Goal: Information Seeking & Learning: Learn about a topic

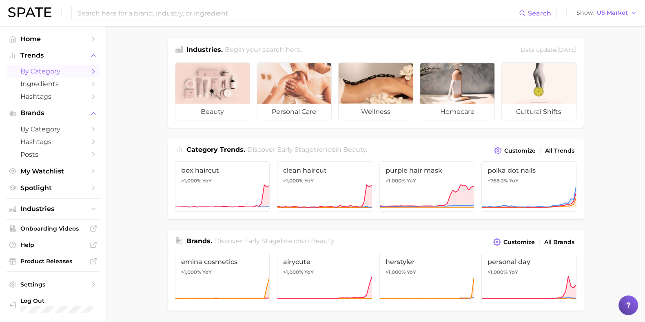
click at [94, 74] on icon "Sidebar" at bounding box center [93, 71] width 7 height 7
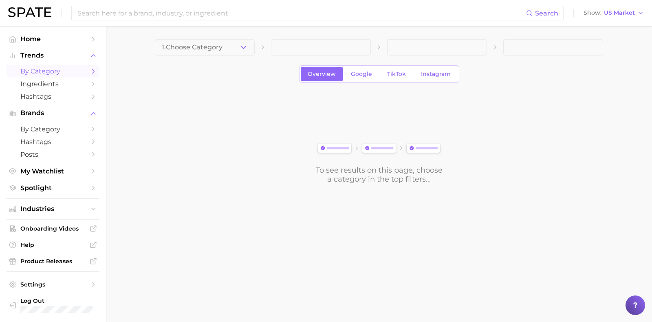
click at [256, 48] on div "1. Choose Category" at bounding box center [379, 47] width 448 height 16
click at [234, 48] on button "1. Choose Category" at bounding box center [205, 47] width 100 height 16
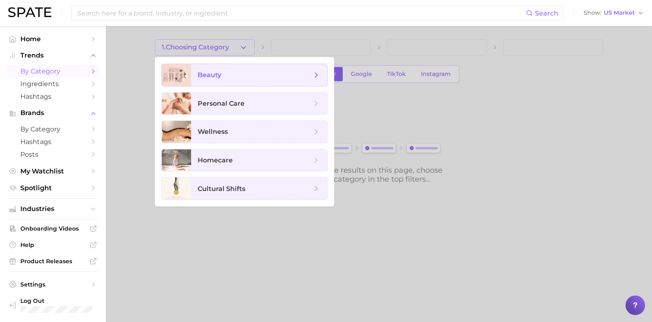
click at [317, 74] on polyline at bounding box center [317, 75] width 2 height 4
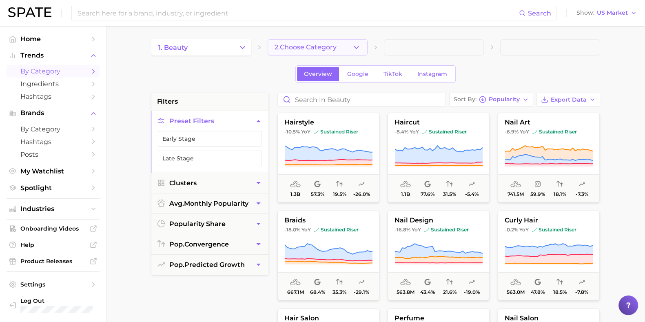
click at [337, 42] on button "2. Choose Category" at bounding box center [317, 47] width 100 height 16
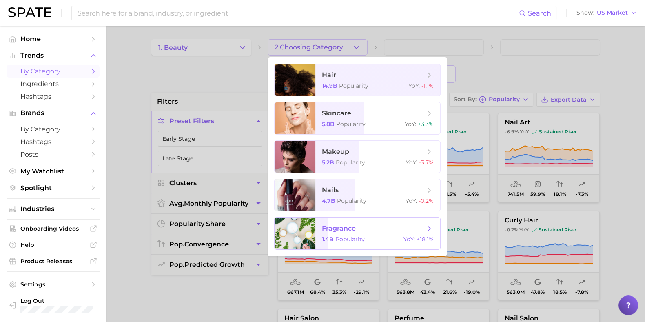
click at [390, 224] on span "fragrance" at bounding box center [373, 228] width 103 height 9
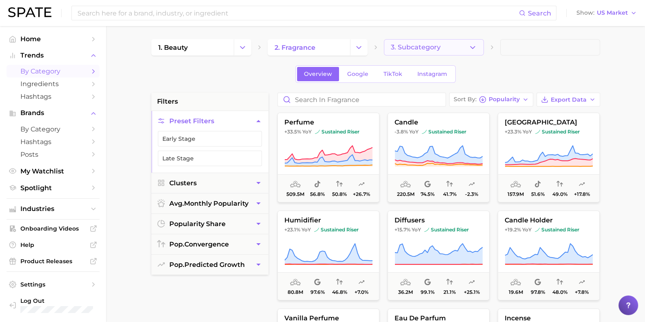
click at [470, 51] on icon "button" at bounding box center [472, 47] width 9 height 9
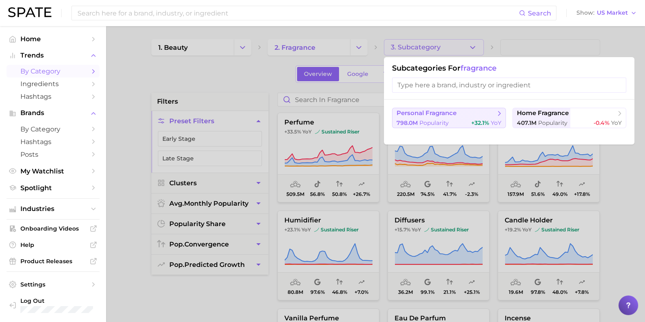
click at [457, 124] on div "798.0m Popularity +32.1% YoY" at bounding box center [448, 123] width 105 height 8
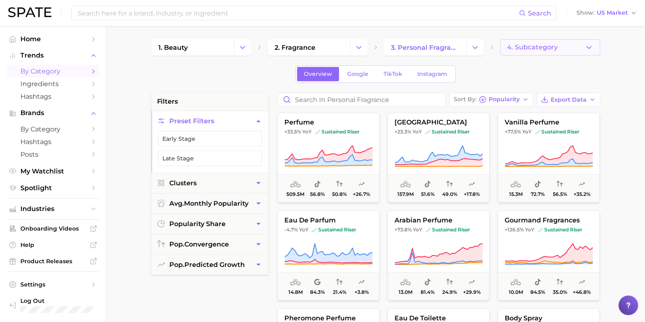
click at [581, 44] on button "4. Subcategory" at bounding box center [550, 47] width 100 height 16
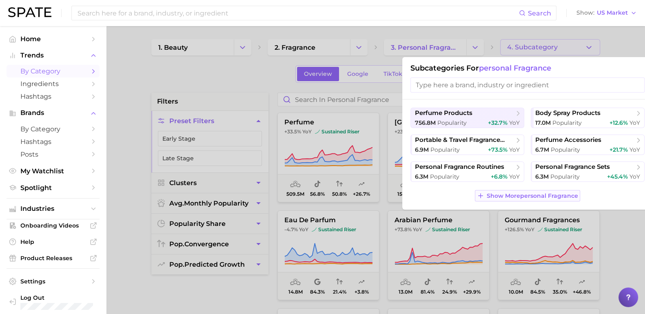
click at [528, 198] on span "Show More personal fragrance" at bounding box center [531, 195] width 91 height 7
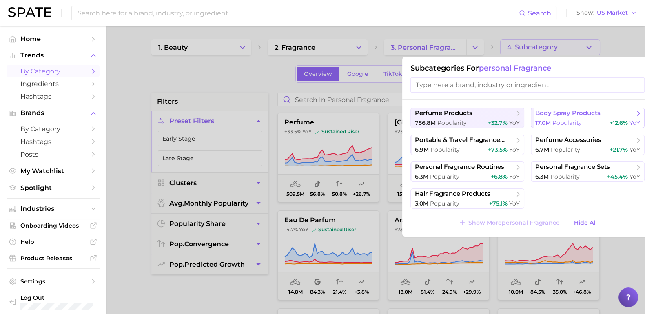
click at [595, 123] on div "17.0m Popularity +12.6% YoY" at bounding box center [587, 123] width 105 height 8
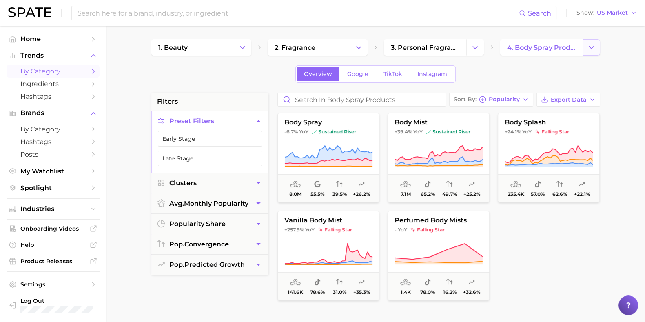
click at [589, 47] on polyline "Change Category" at bounding box center [591, 47] width 4 height 2
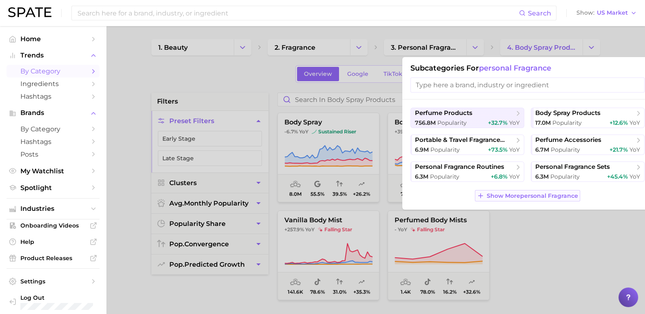
click at [546, 196] on span "Show More personal fragrance" at bounding box center [531, 195] width 91 height 7
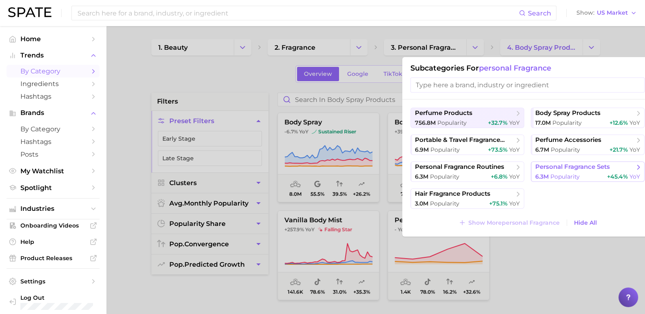
click at [571, 173] on span "6.3m Popularity" at bounding box center [557, 177] width 44 height 8
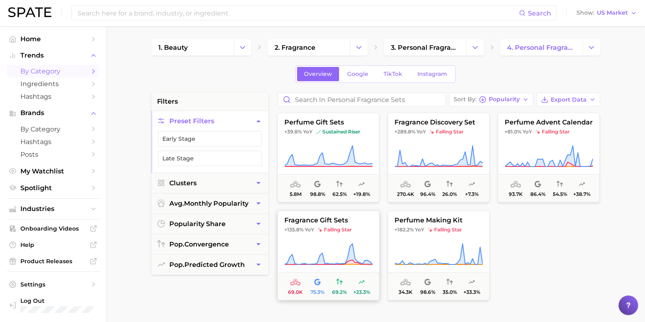
click at [367, 219] on span "fragrance gift sets" at bounding box center [328, 219] width 101 height 7
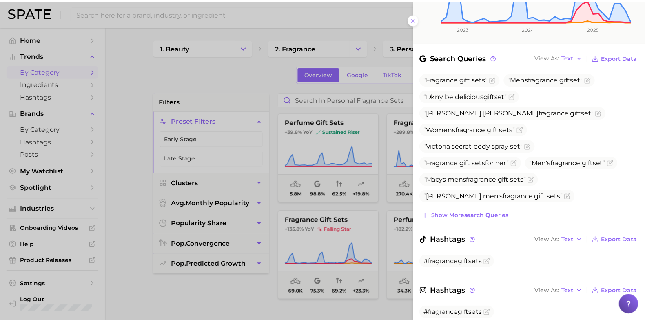
scroll to position [259, 0]
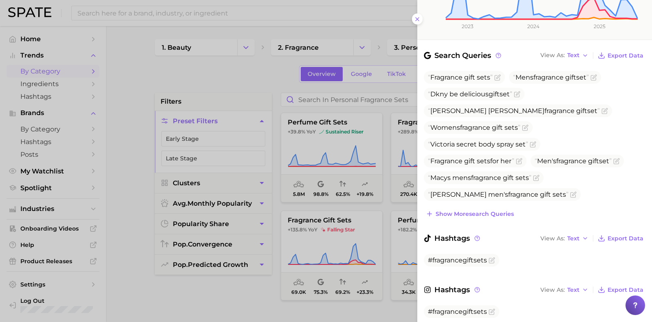
click at [257, 292] on div at bounding box center [326, 161] width 652 height 322
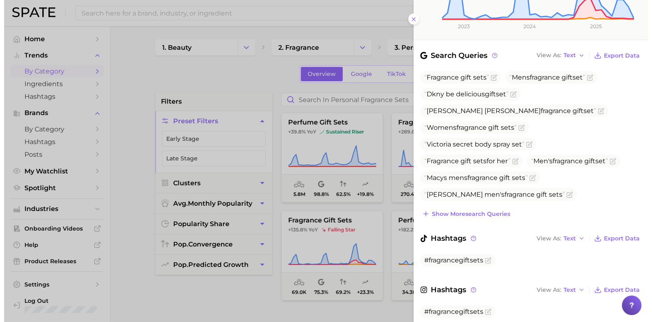
scroll to position [0, 0]
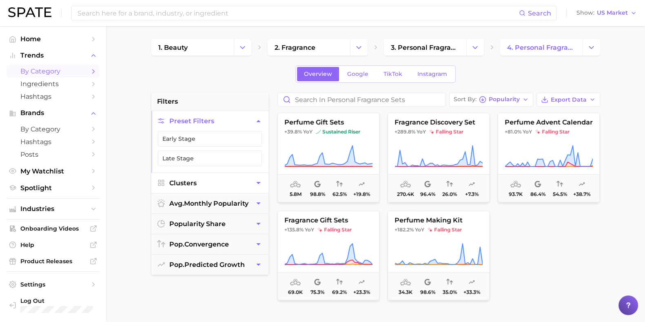
click at [257, 182] on icon "button" at bounding box center [258, 183] width 4 height 2
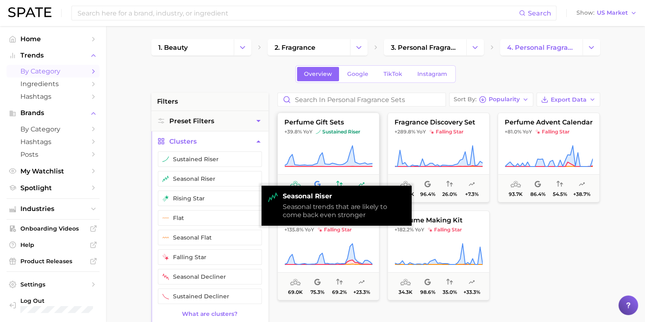
drag, startPoint x: 257, startPoint y: 182, endPoint x: 285, endPoint y: 156, distance: 38.4
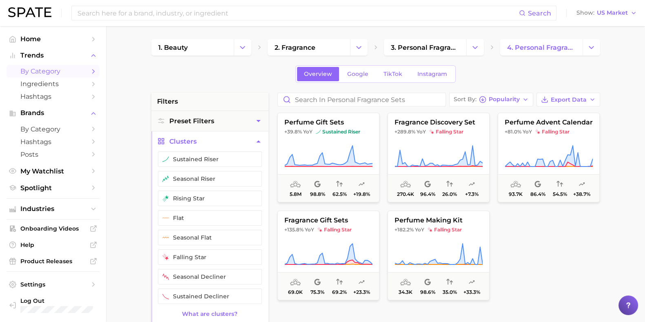
click at [262, 143] on icon "button" at bounding box center [258, 141] width 9 height 9
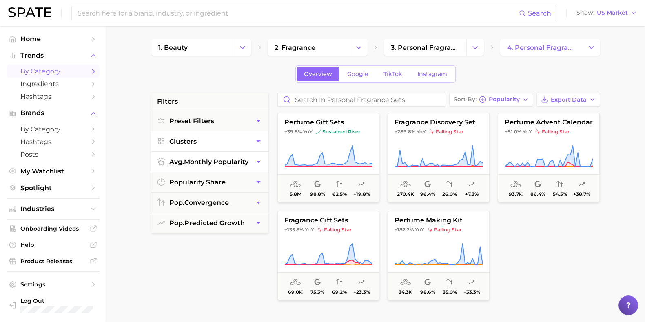
click at [261, 162] on icon "button" at bounding box center [258, 161] width 9 height 9
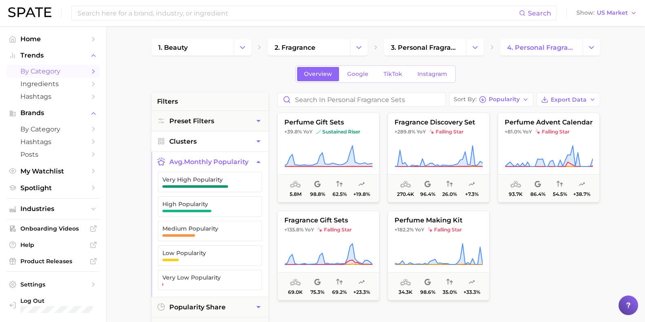
click at [261, 162] on icon "button" at bounding box center [258, 161] width 9 height 9
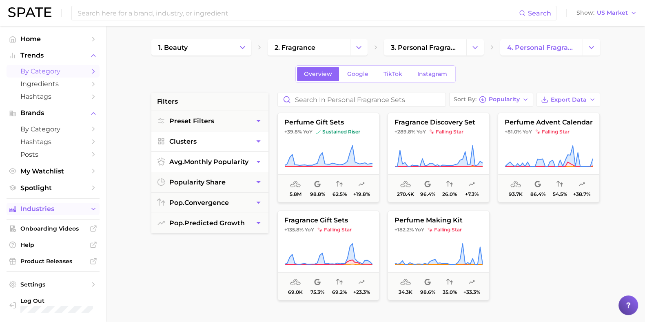
click at [64, 209] on span "Industries" at bounding box center [52, 208] width 65 height 7
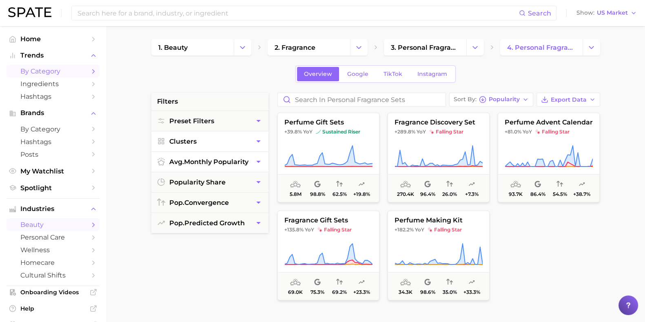
click at [90, 228] on icon "Sidebar" at bounding box center [93, 224] width 7 height 7
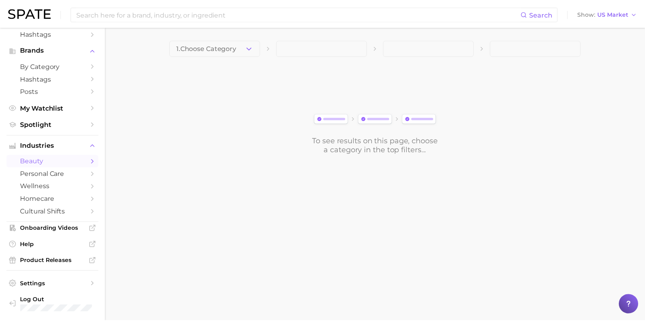
scroll to position [68, 0]
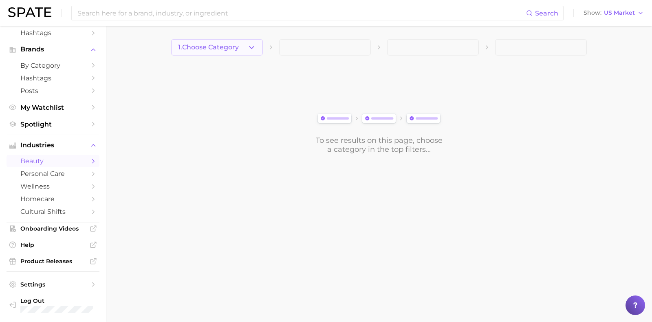
click at [250, 55] on button "1. Choose Category" at bounding box center [217, 47] width 92 height 16
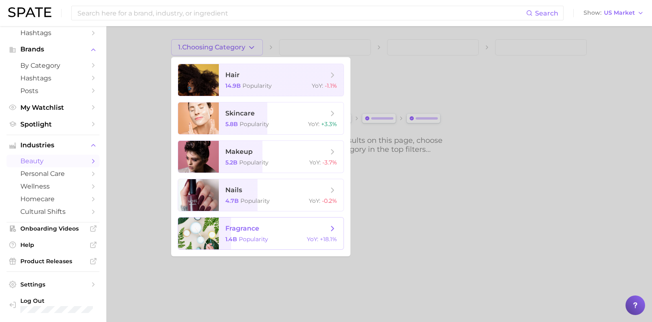
click at [259, 237] on span "Popularity" at bounding box center [253, 238] width 29 height 7
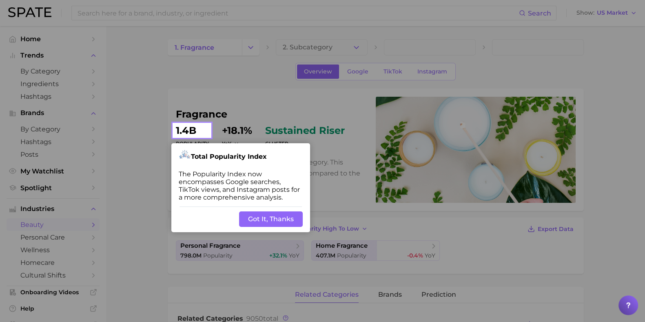
click at [277, 221] on button "Got It, Thanks" at bounding box center [271, 218] width 64 height 15
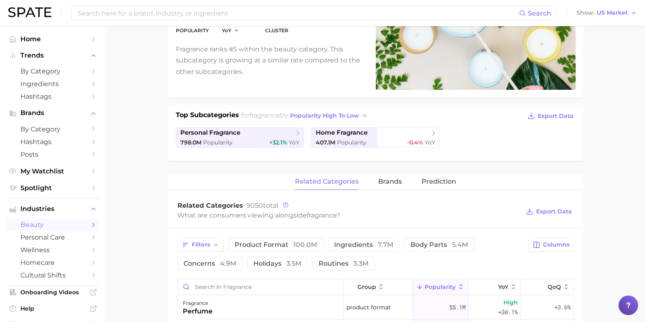
scroll to position [110, 0]
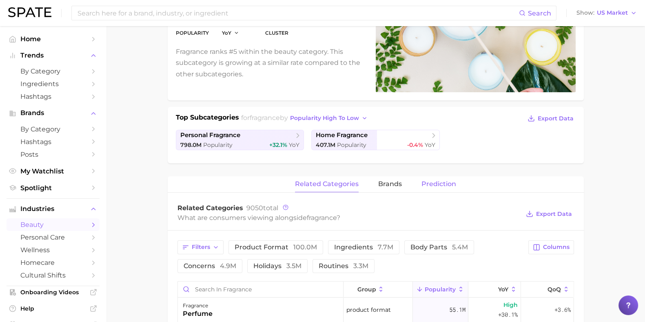
click at [446, 186] on span "Prediction" at bounding box center [438, 183] width 35 height 7
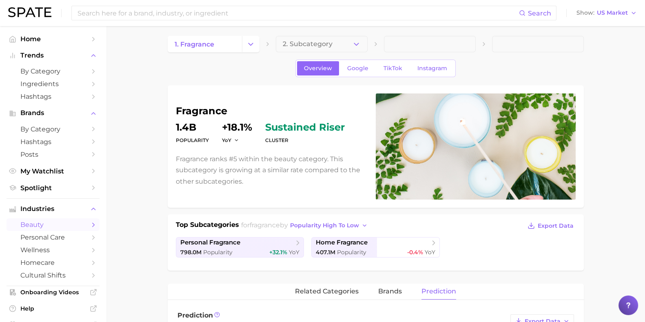
scroll to position [0, 0]
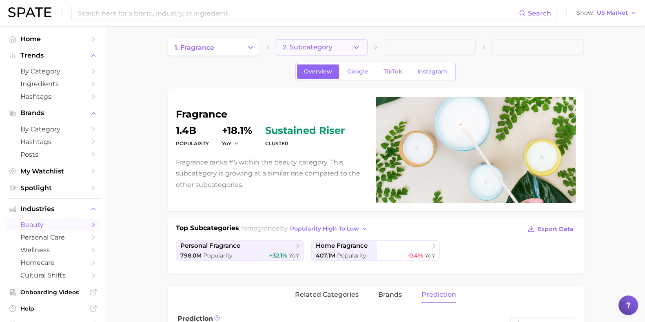
click at [348, 46] on button "2. Subcategory" at bounding box center [322, 47] width 92 height 16
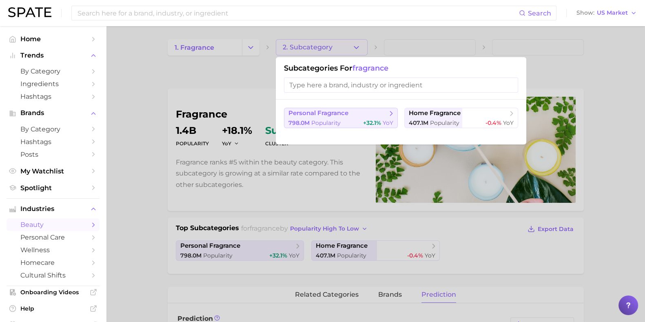
click at [365, 109] on span "personal fragrance" at bounding box center [337, 113] width 99 height 8
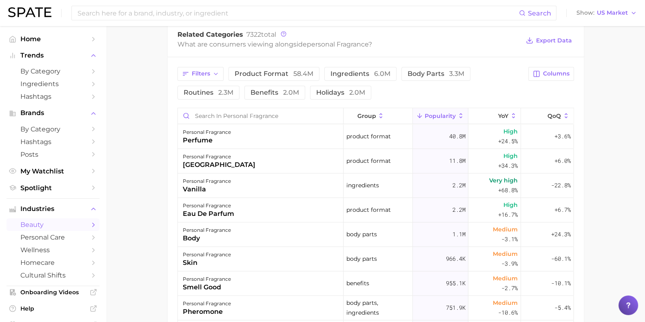
scroll to position [340, 0]
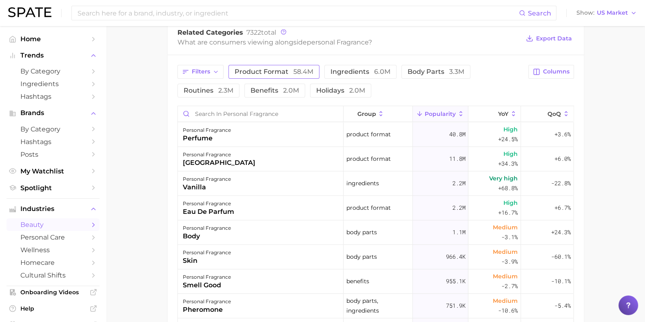
click at [268, 68] on span "product format 58.4m" at bounding box center [273, 71] width 79 height 7
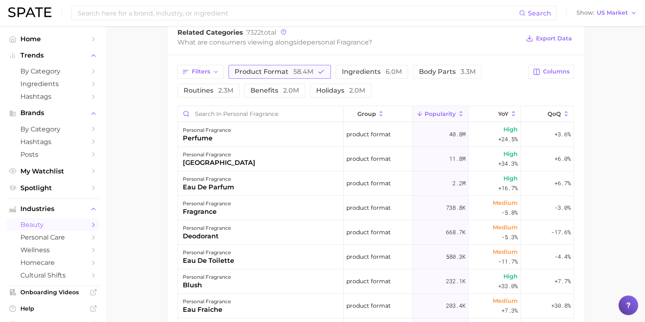
click at [278, 71] on span "product format 58.4m" at bounding box center [273, 71] width 79 height 7
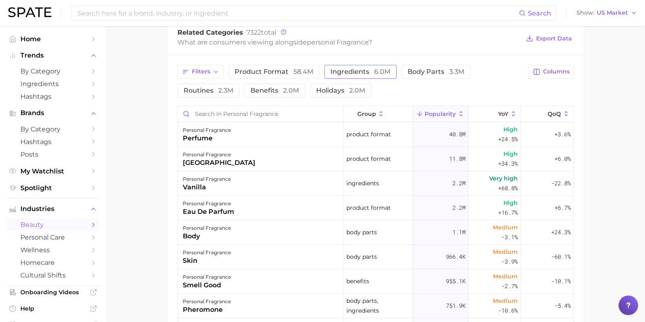
click at [371, 74] on span "ingredients 6.0m" at bounding box center [360, 71] width 60 height 7
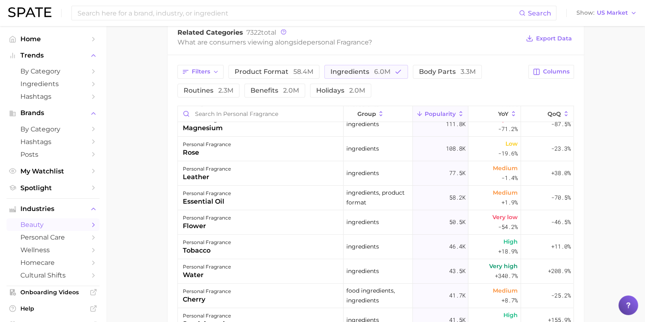
scroll to position [0, 0]
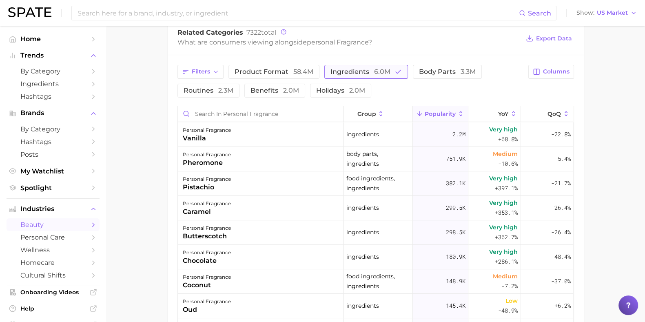
click at [359, 70] on span "ingredients 6.0m" at bounding box center [360, 71] width 60 height 7
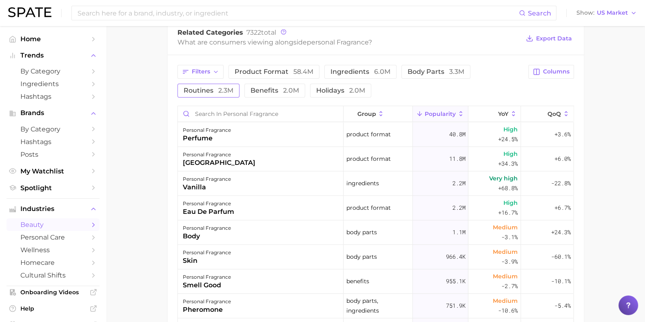
click at [223, 91] on span "2.3m" at bounding box center [225, 90] width 15 height 8
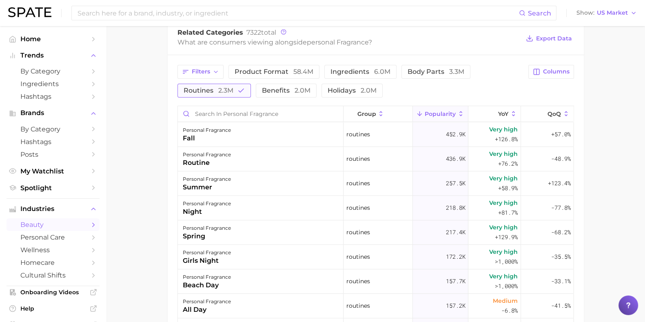
click at [223, 91] on span "2.3m" at bounding box center [225, 90] width 15 height 8
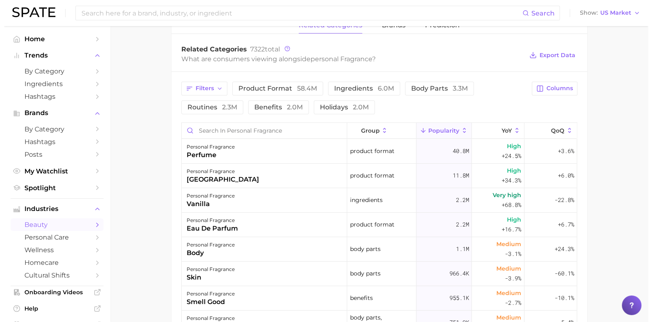
scroll to position [321, 0]
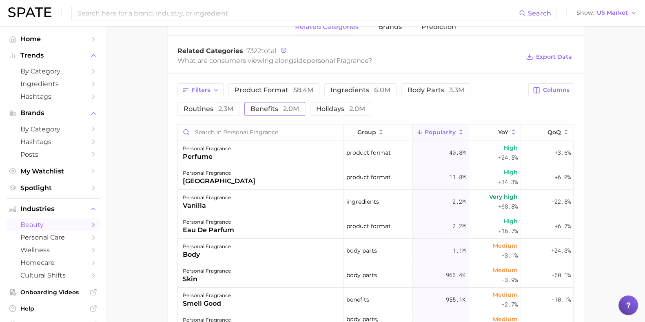
click at [289, 108] on span "2.0m" at bounding box center [291, 109] width 16 height 8
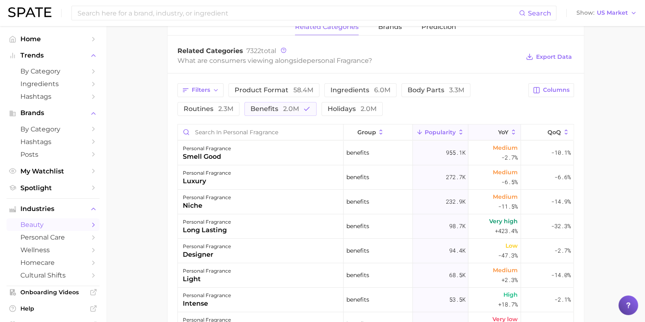
click at [510, 131] on icon at bounding box center [513, 131] width 7 height 7
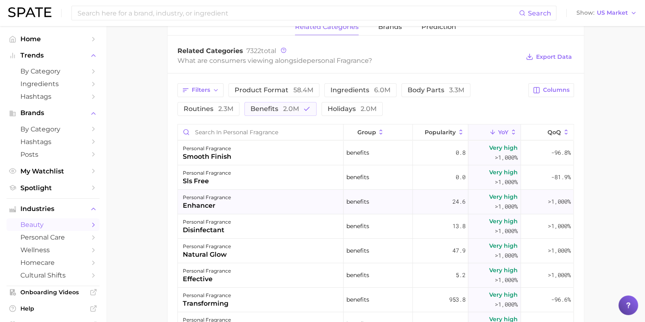
click at [300, 198] on div "personal fragrance enhancer" at bounding box center [261, 202] width 166 height 24
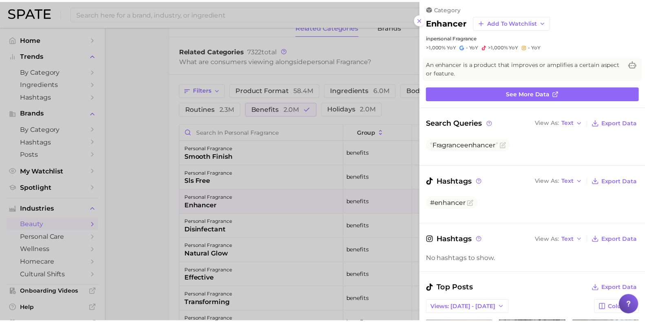
scroll to position [0, 0]
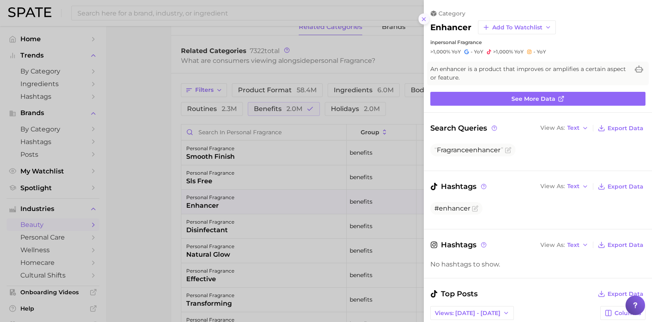
click at [424, 22] on button at bounding box center [424, 18] width 11 height 11
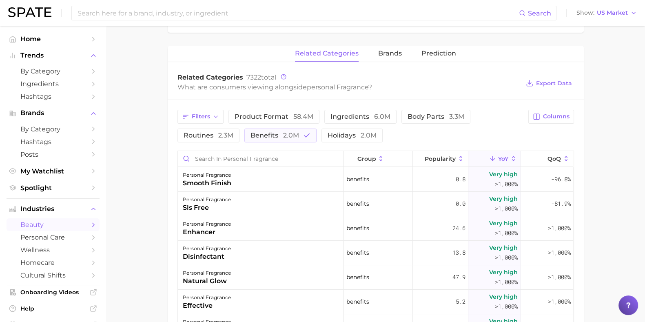
scroll to position [68, 0]
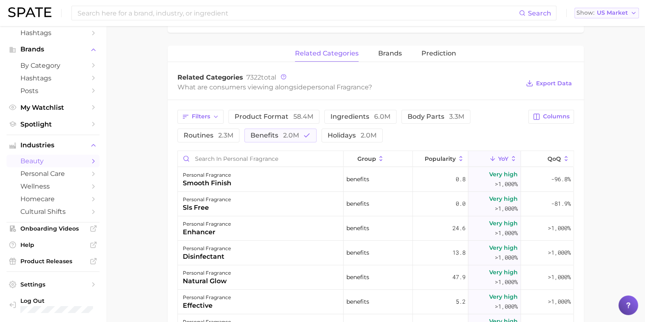
click at [627, 13] on button "Show US Market" at bounding box center [606, 13] width 64 height 11
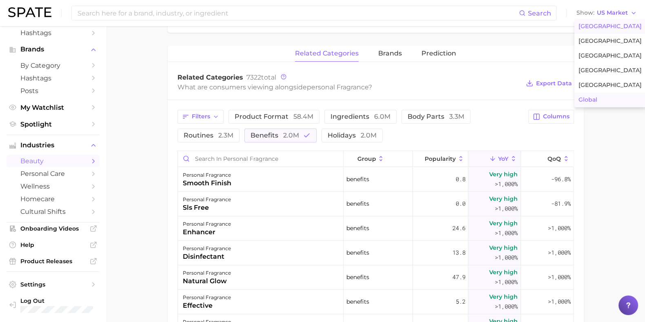
drag, startPoint x: 616, startPoint y: 98, endPoint x: 626, endPoint y: 98, distance: 10.2
click at [626, 98] on button "Global" at bounding box center [609, 100] width 71 height 15
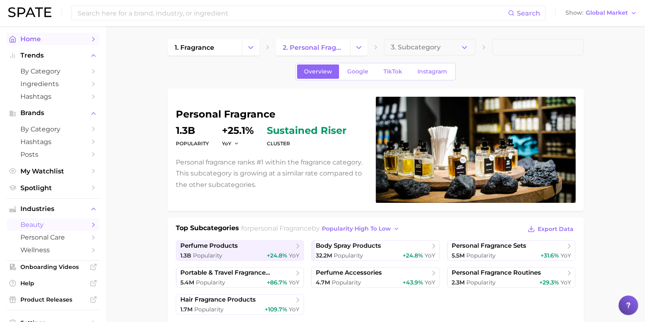
click at [93, 38] on polyline "Sidebar" at bounding box center [94, 39] width 2 height 4
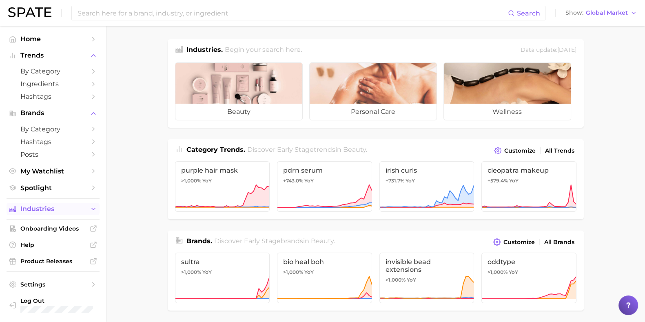
click at [82, 212] on span "Industries" at bounding box center [52, 208] width 65 height 7
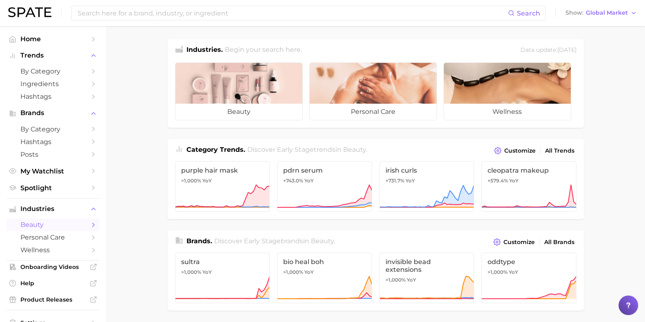
click at [88, 231] on link "beauty" at bounding box center [53, 224] width 93 height 13
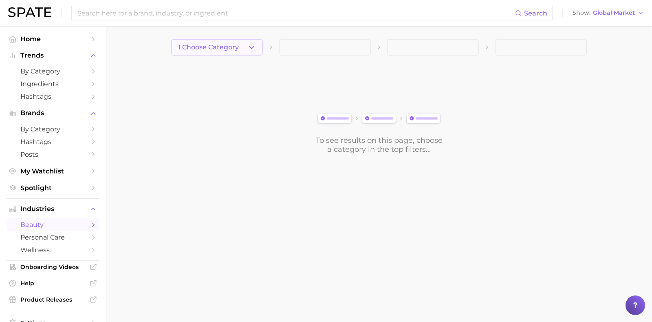
click at [236, 54] on button "1. Choose Category" at bounding box center [217, 47] width 92 height 16
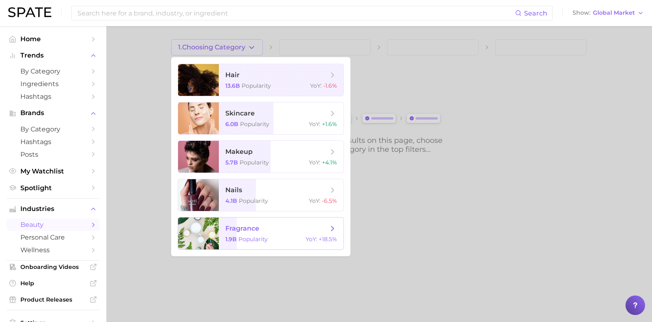
click at [274, 230] on span "fragrance" at bounding box center [276, 228] width 103 height 9
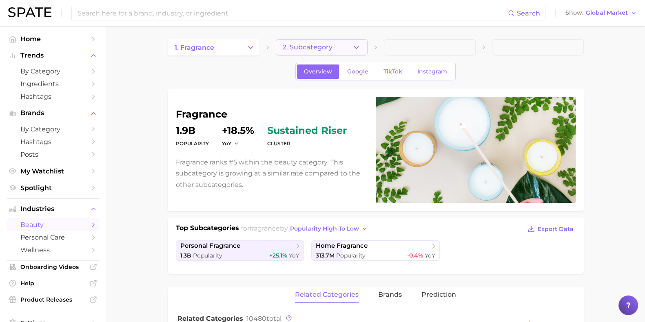
click at [328, 40] on button "2. Subcategory" at bounding box center [322, 47] width 92 height 16
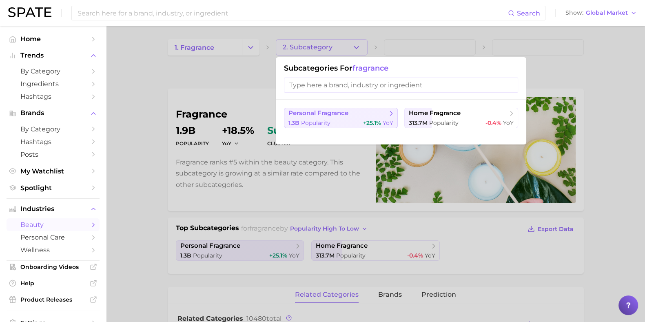
click at [355, 111] on span "personal fragrance" at bounding box center [337, 113] width 99 height 8
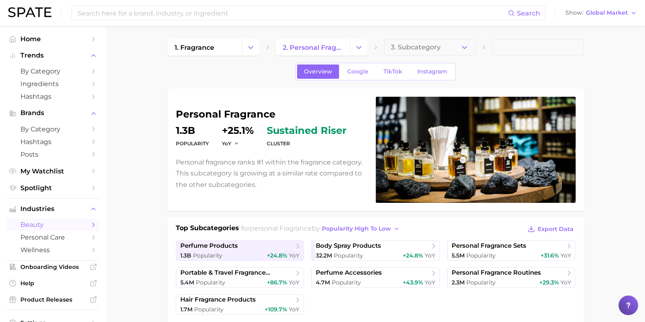
scroll to position [281, 0]
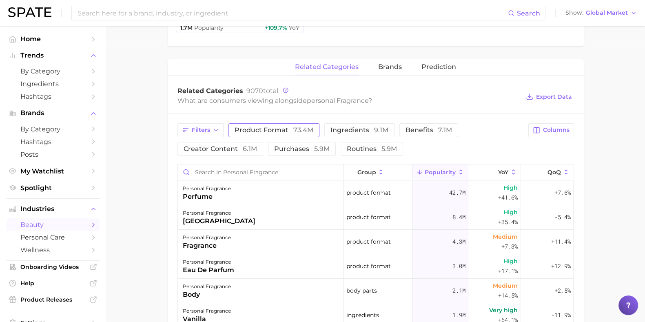
click at [279, 128] on span "product format 73.4m" at bounding box center [273, 130] width 79 height 7
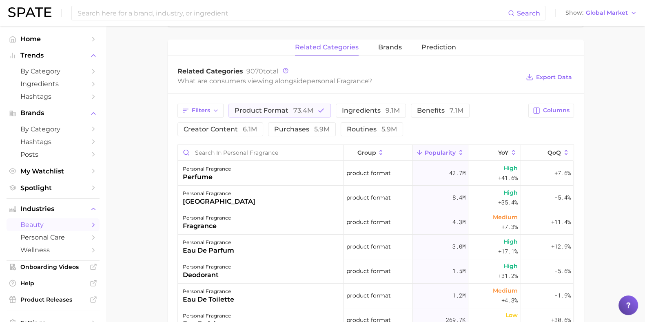
scroll to position [300, 0]
